Goal: Navigation & Orientation: Understand site structure

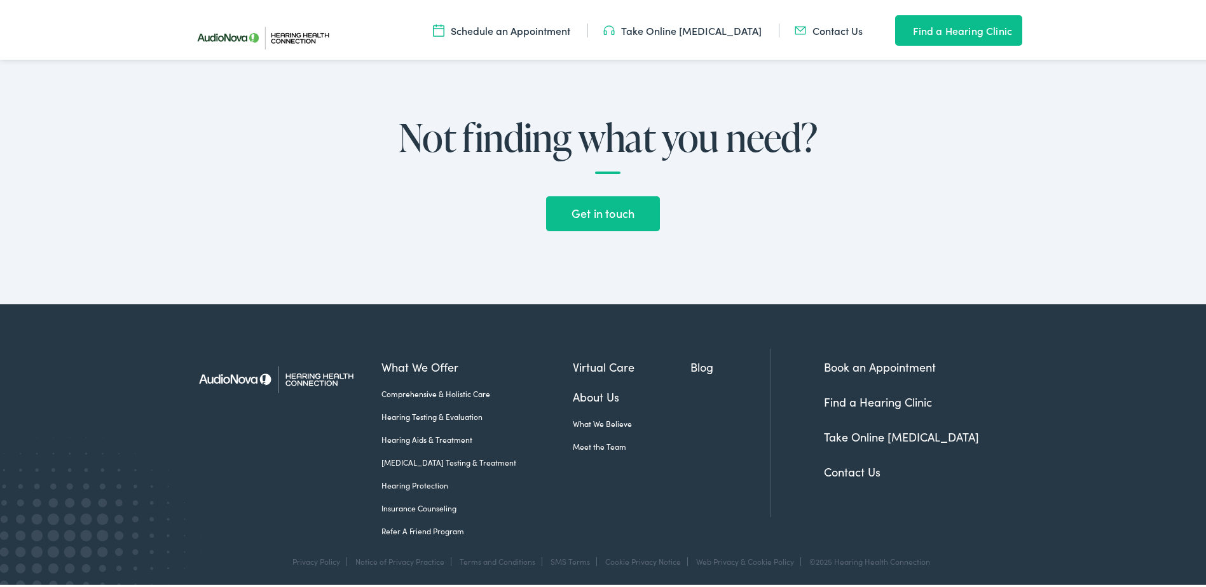
scroll to position [3161, 0]
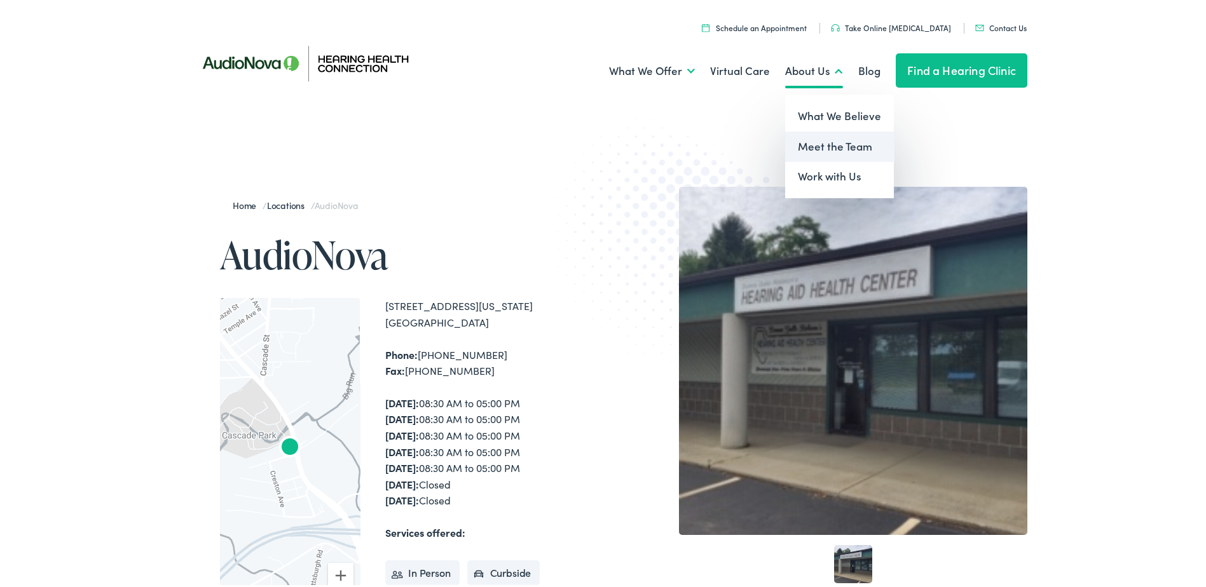
click at [821, 141] on link "Meet the Team" at bounding box center [839, 144] width 109 height 31
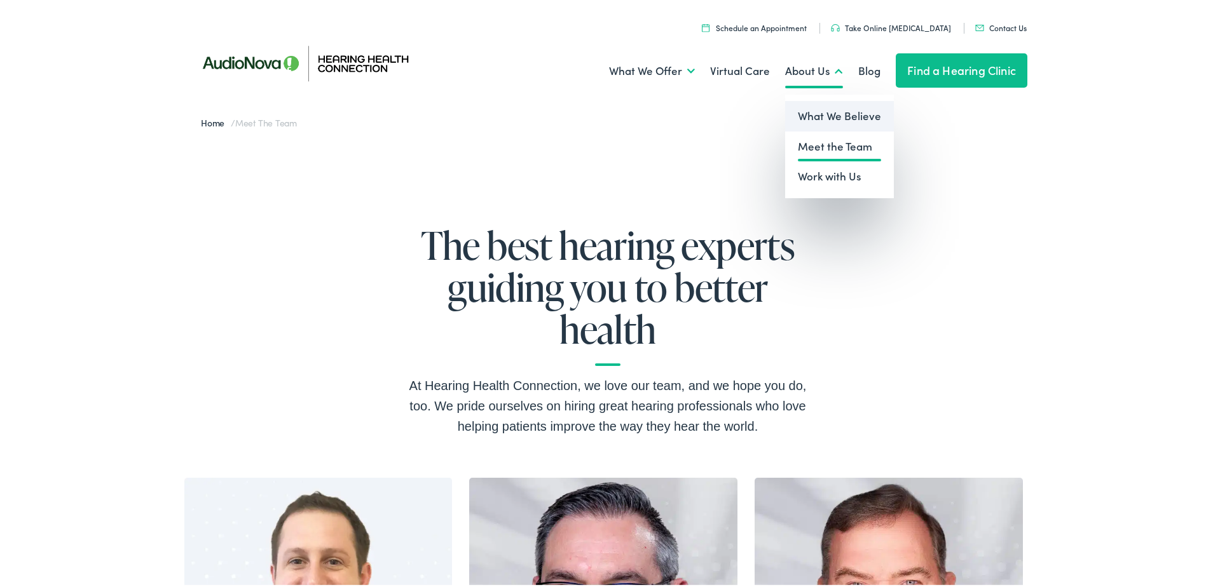
click at [826, 113] on link "What We Believe" at bounding box center [839, 114] width 109 height 31
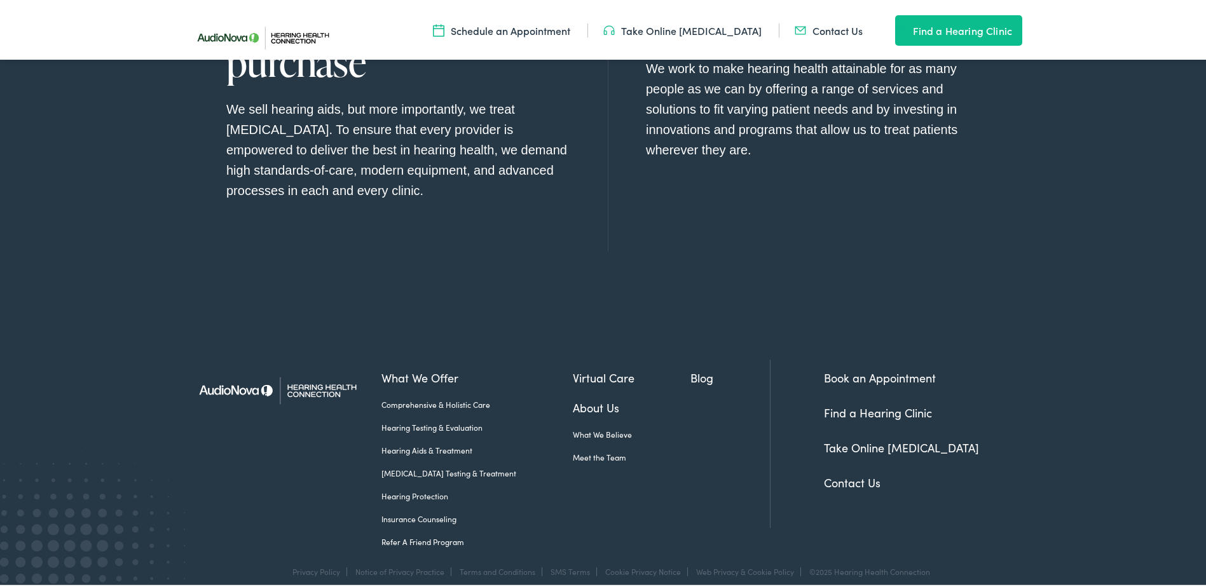
scroll to position [1463, 0]
